Goal: Find specific page/section: Find specific page/section

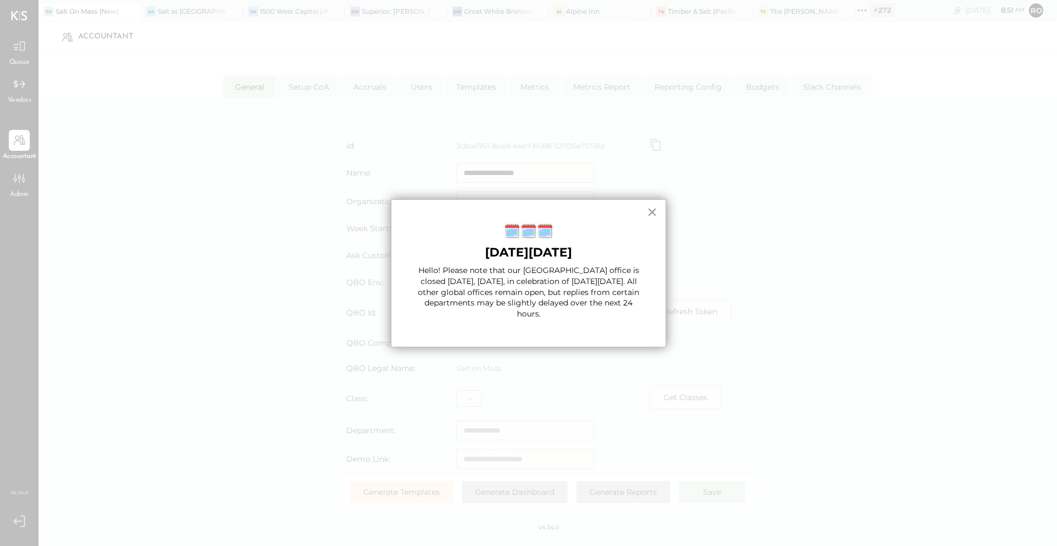
click at [654, 212] on button "×" at bounding box center [652, 212] width 10 height 18
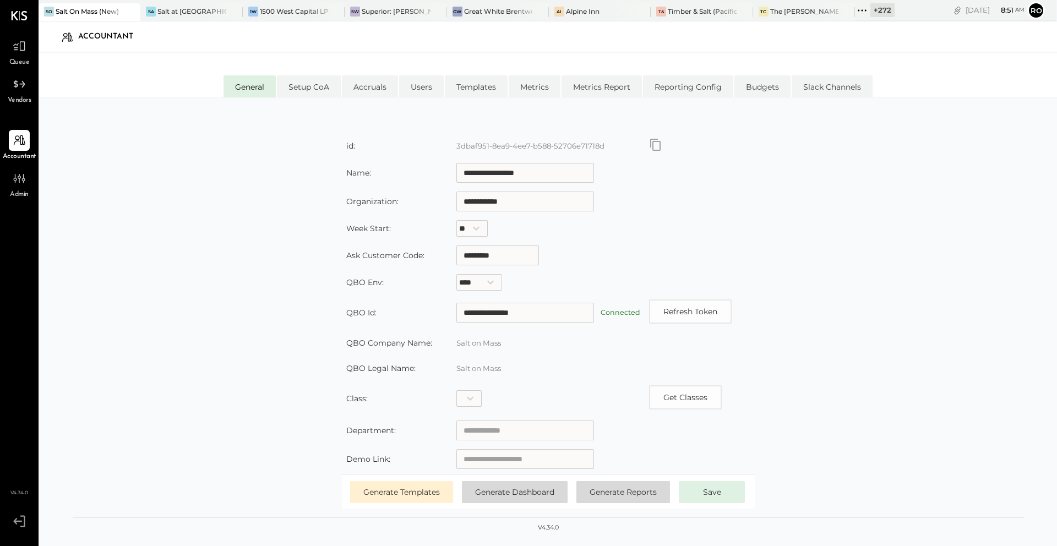
click at [23, 17] on icon at bounding box center [19, 15] width 17 height 9
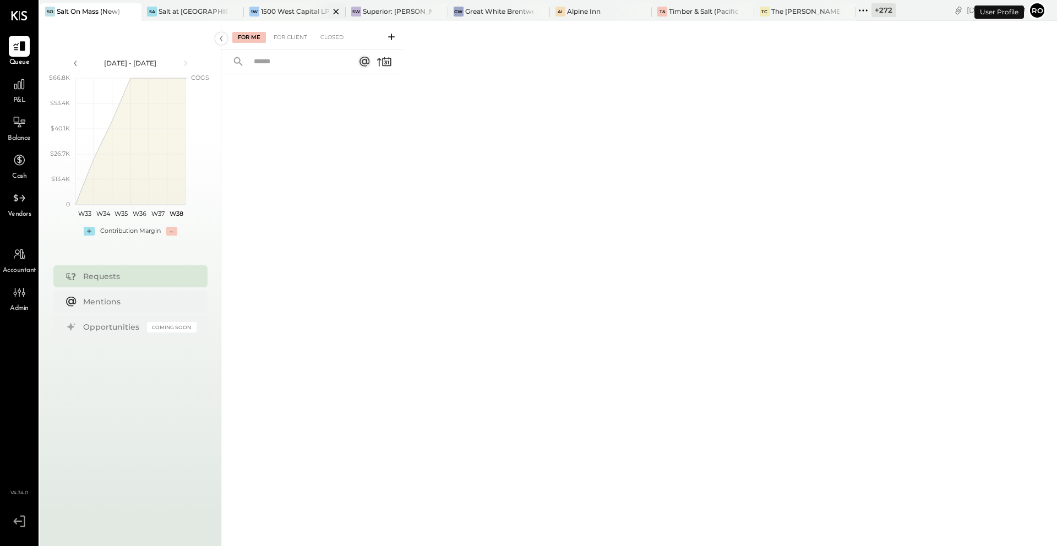
click at [313, 9] on div at bounding box center [326, 11] width 39 height 16
